Goal: Information Seeking & Learning: Learn about a topic

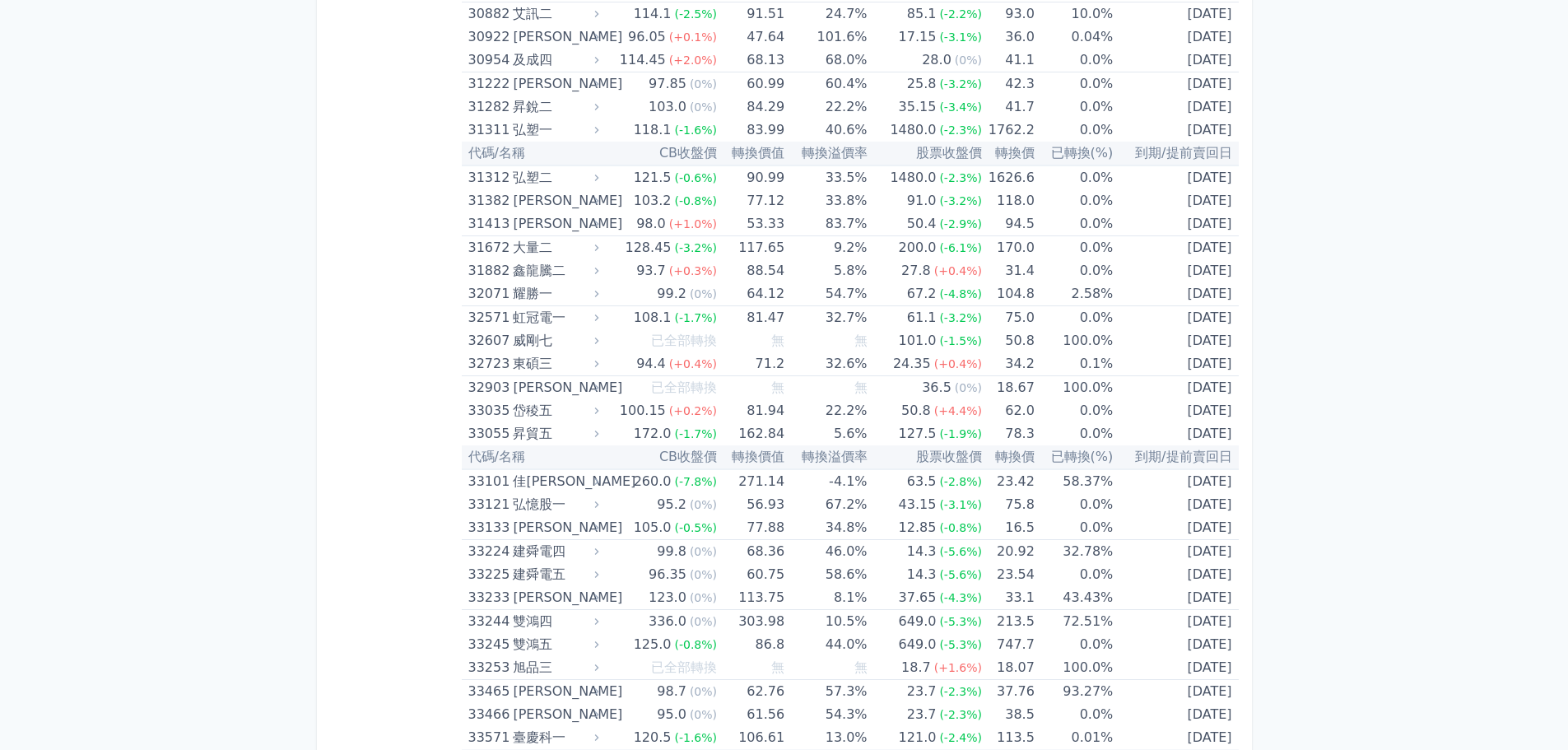
scroll to position [2732, 0]
click at [595, 439] on div "昇貿五" at bounding box center [554, 434] width 83 height 23
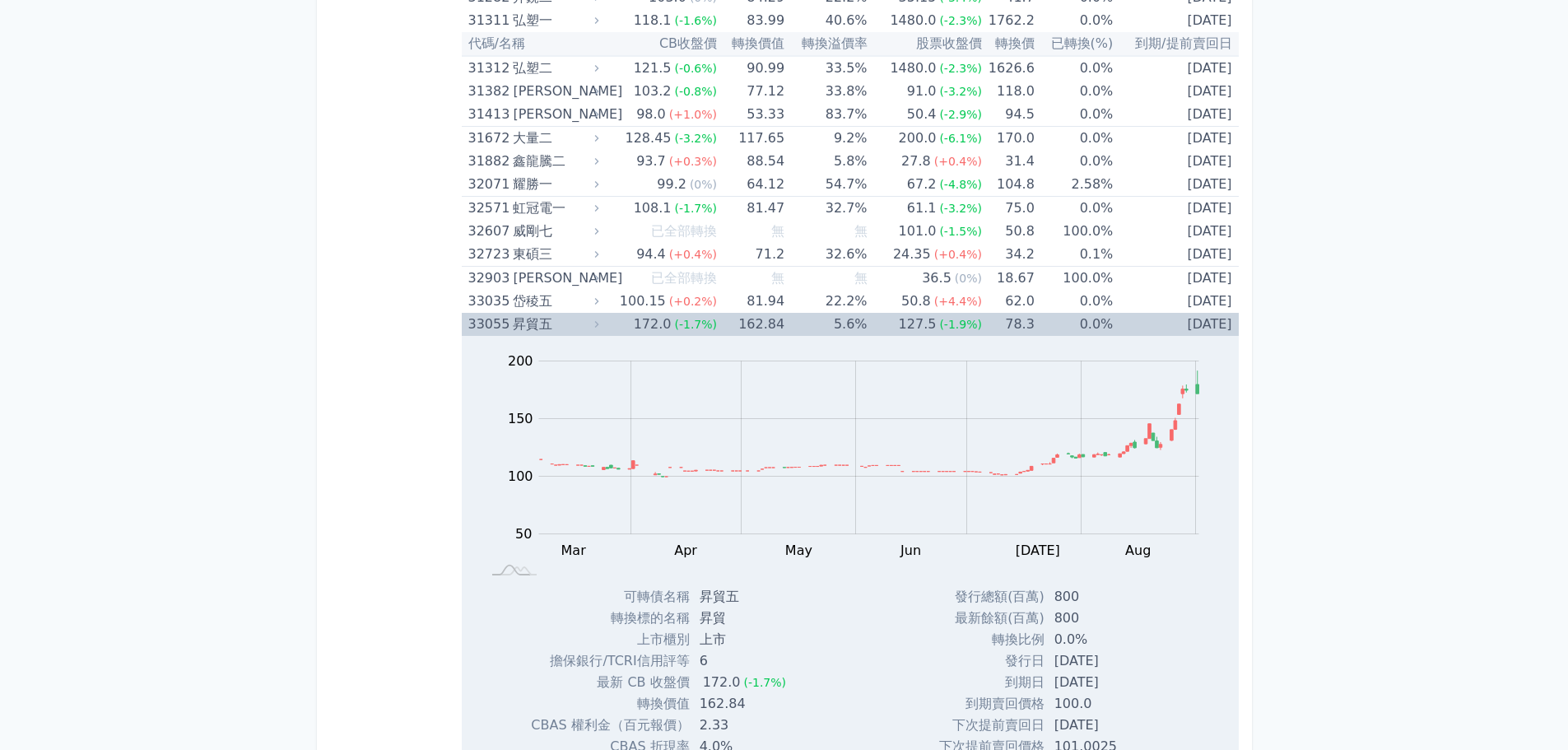
scroll to position [3006, 0]
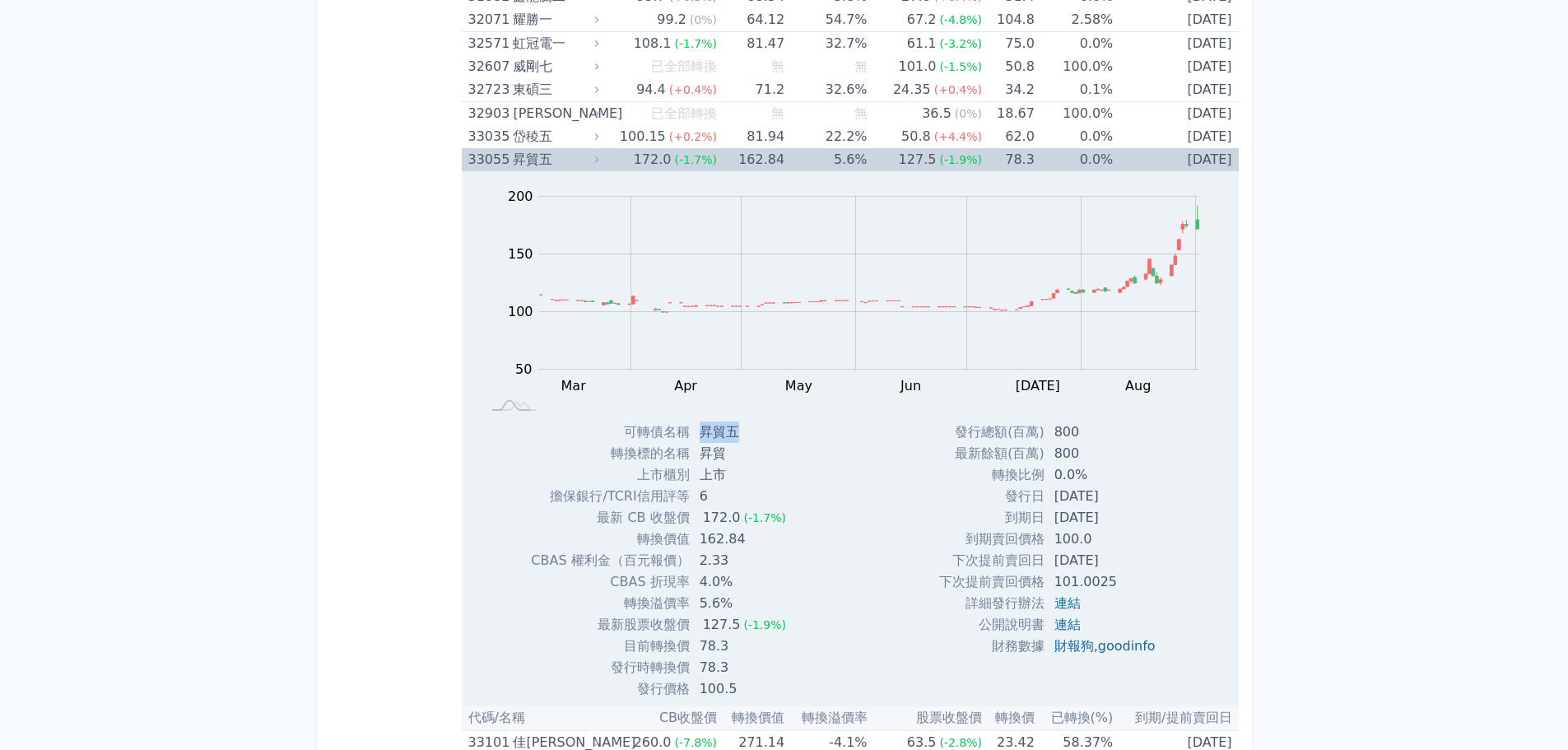
drag, startPoint x: 742, startPoint y: 434, endPoint x: 701, endPoint y: 433, distance: 41.0
click at [701, 433] on td "昇貿五" at bounding box center [744, 432] width 109 height 21
